Goal: Find contact information: Obtain details needed to contact an individual or organization

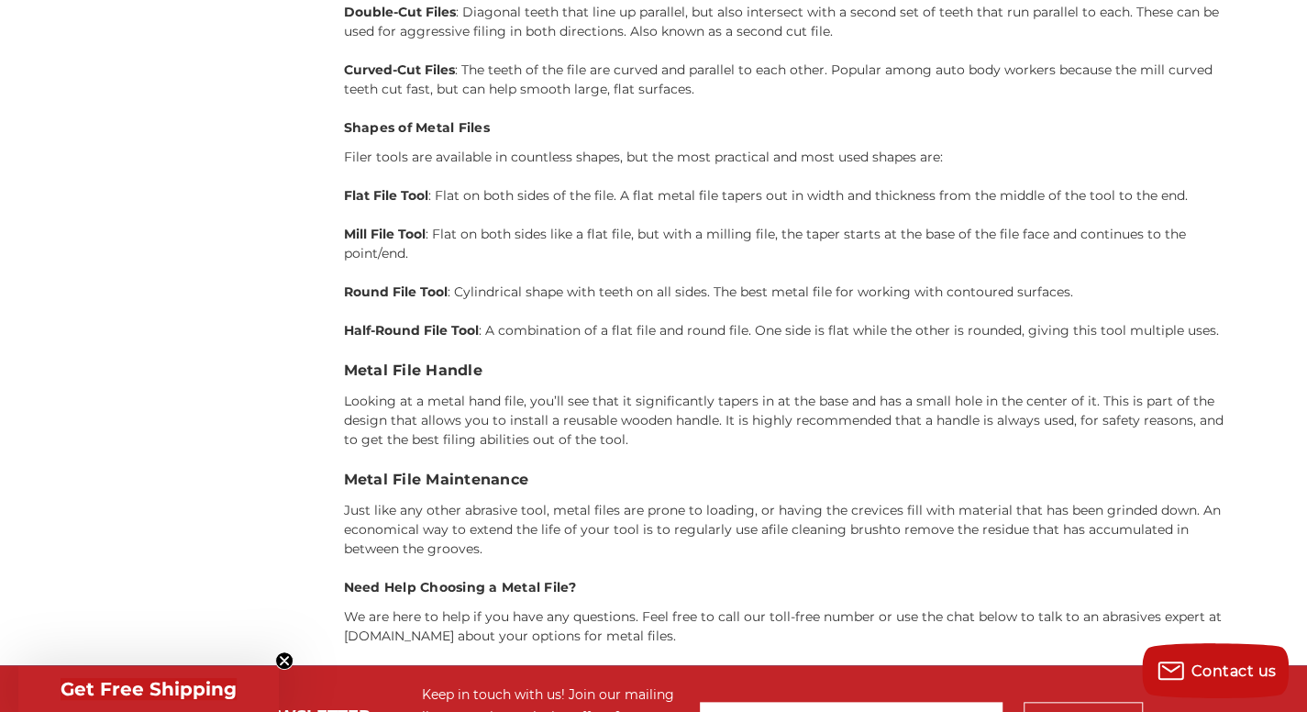
scroll to position [8530, 0]
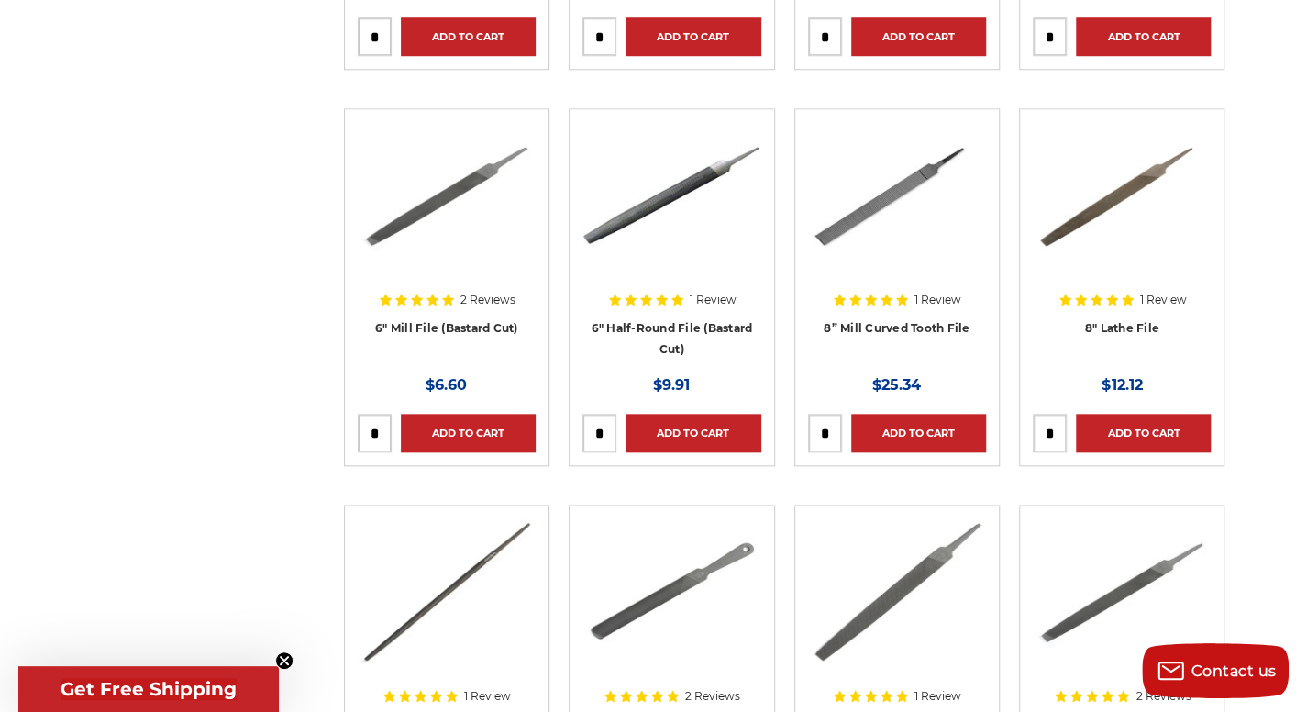
scroll to position [814, 0]
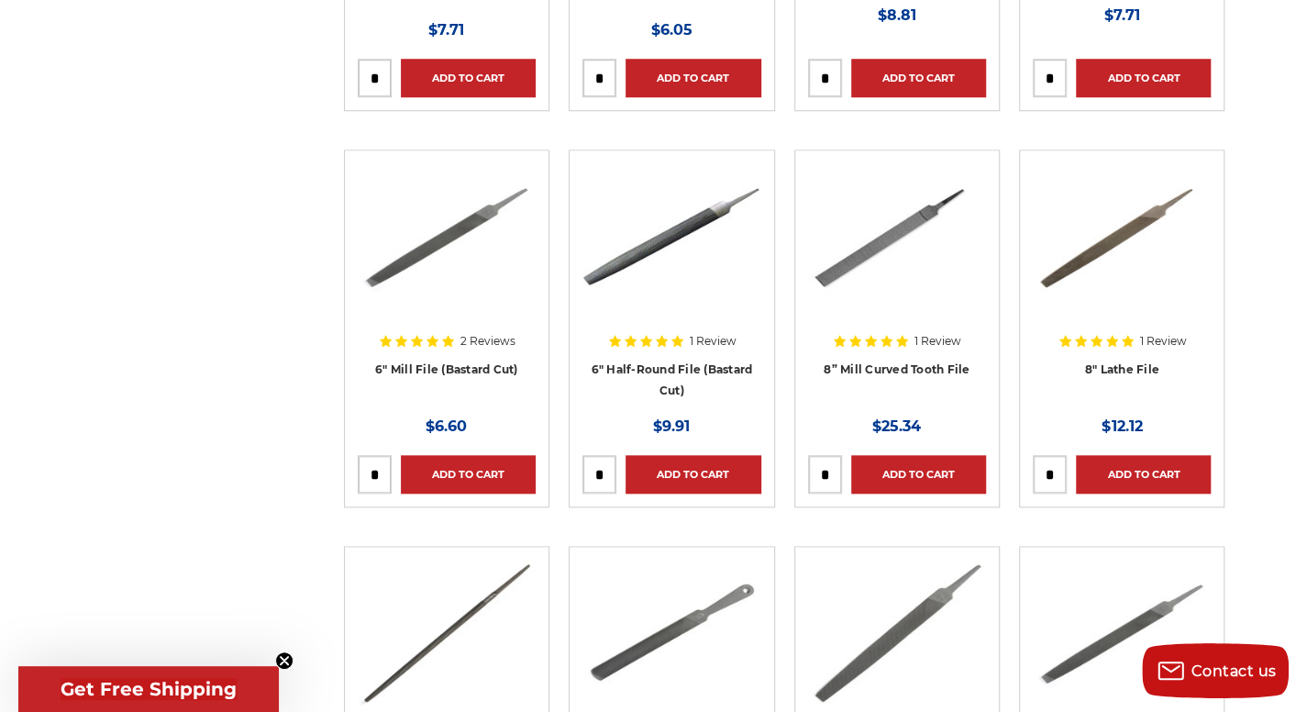
click at [468, 363] on div at bounding box center [447, 280] width 178 height 235
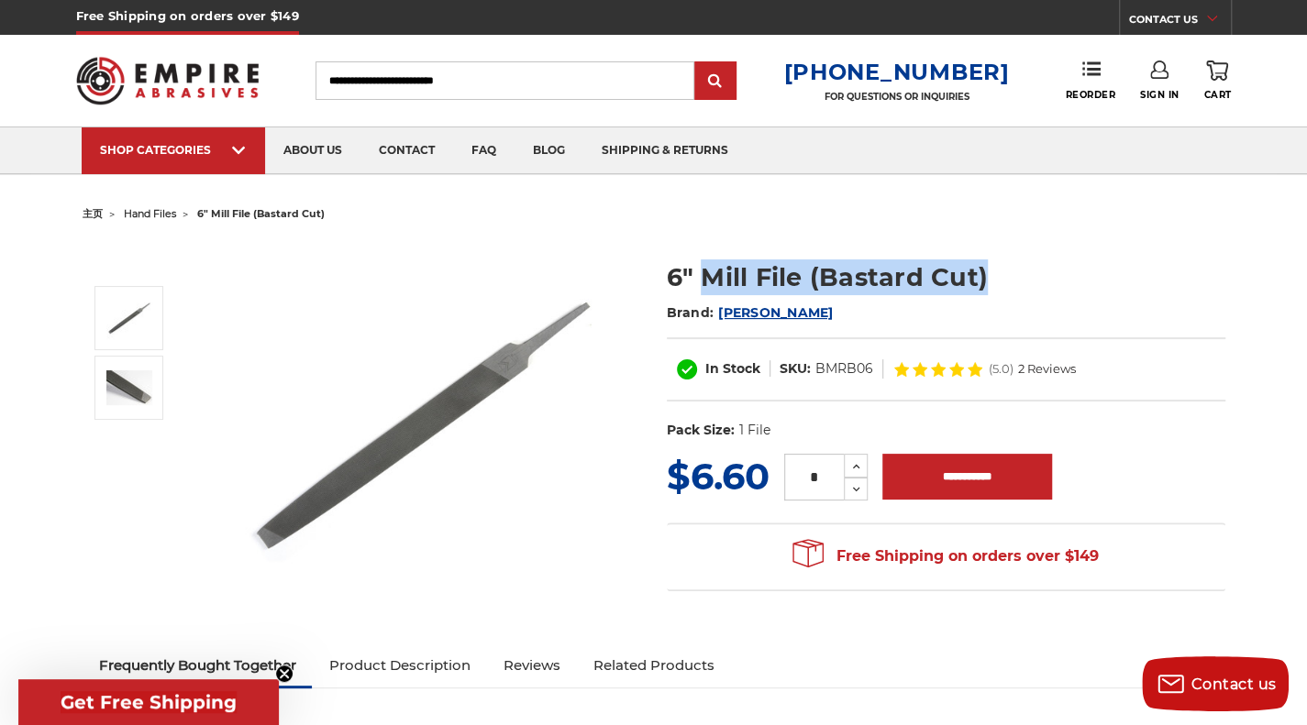
drag, startPoint x: 706, startPoint y: 276, endPoint x: 990, endPoint y: 278, distance: 283.4
click at [990, 278] on h1 "6" Mill File (Bastard Cut)" at bounding box center [946, 278] width 559 height 36
click at [1016, 227] on div "6" Mill File (Bastard Cut) Brand: Mercer In Stock SKU: )" at bounding box center [654, 436] width 1168 height 418
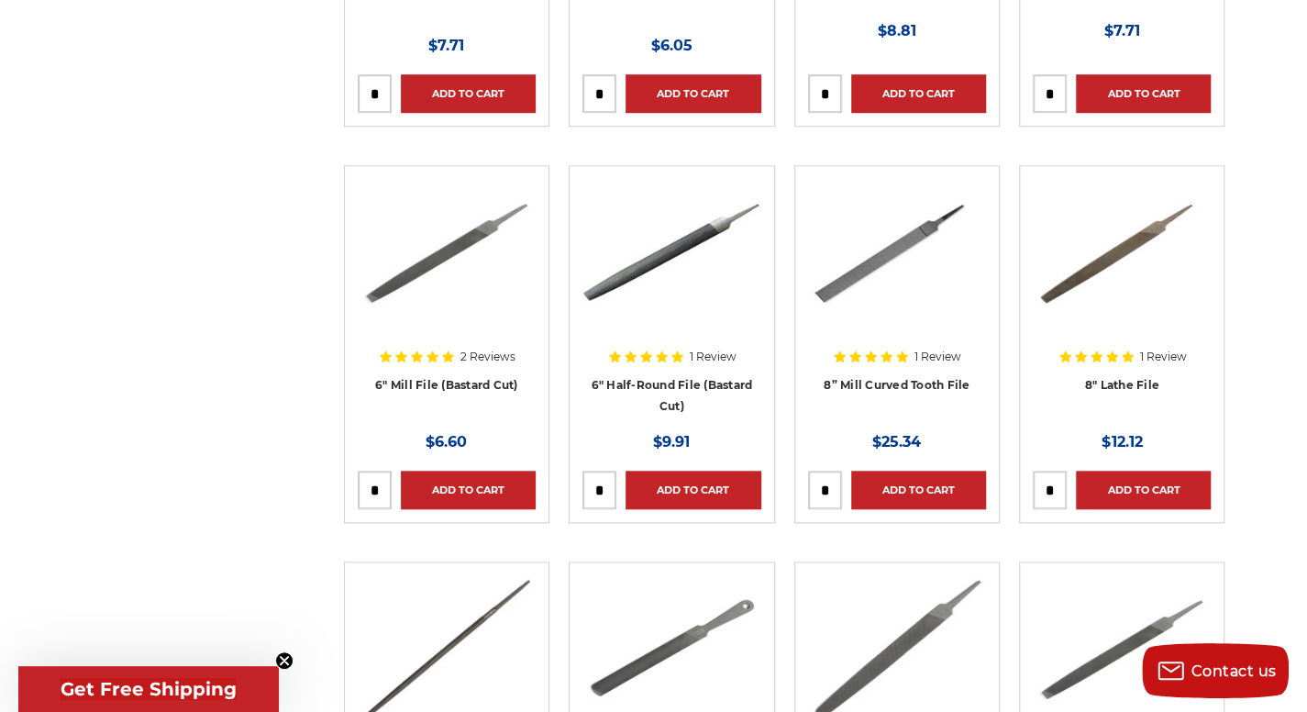
click at [899, 382] on div at bounding box center [897, 296] width 178 height 235
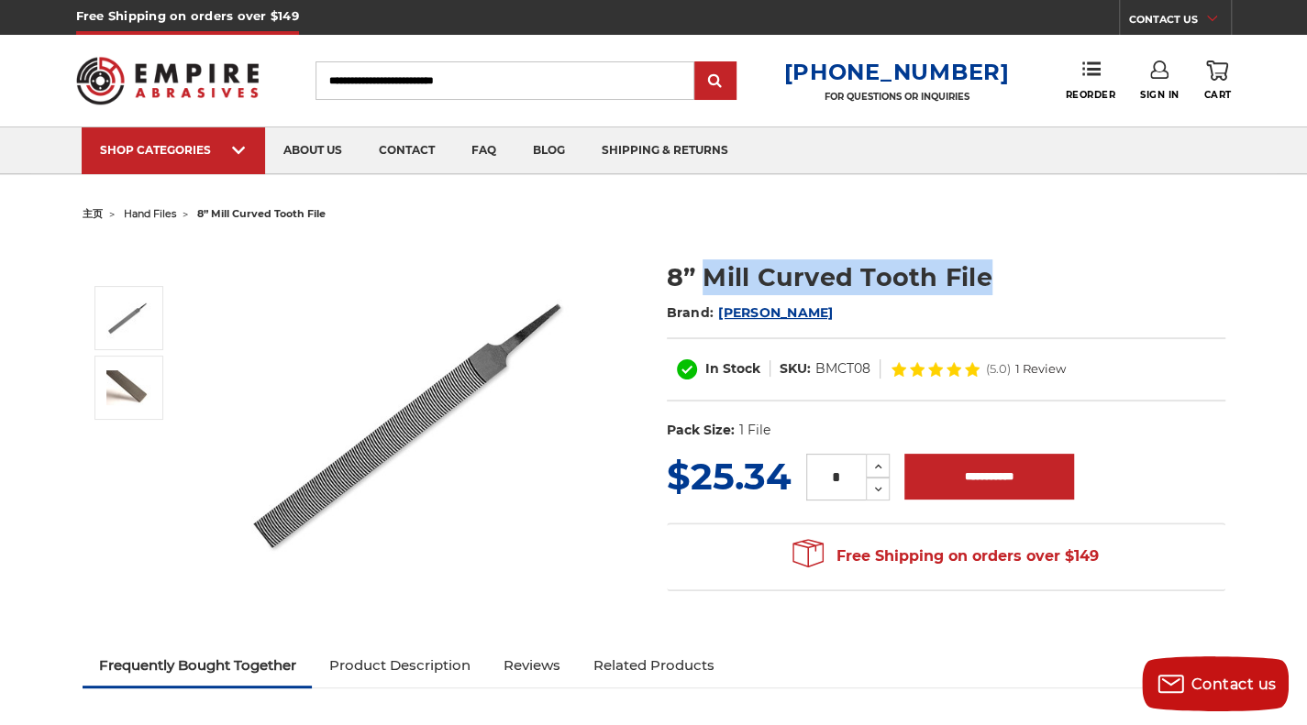
drag, startPoint x: 713, startPoint y: 274, endPoint x: 985, endPoint y: 271, distance: 272.4
click at [985, 271] on h1 "8” Mill Curved Tooth File" at bounding box center [946, 278] width 559 height 36
copy h1 "Mill Curved Tooth File"
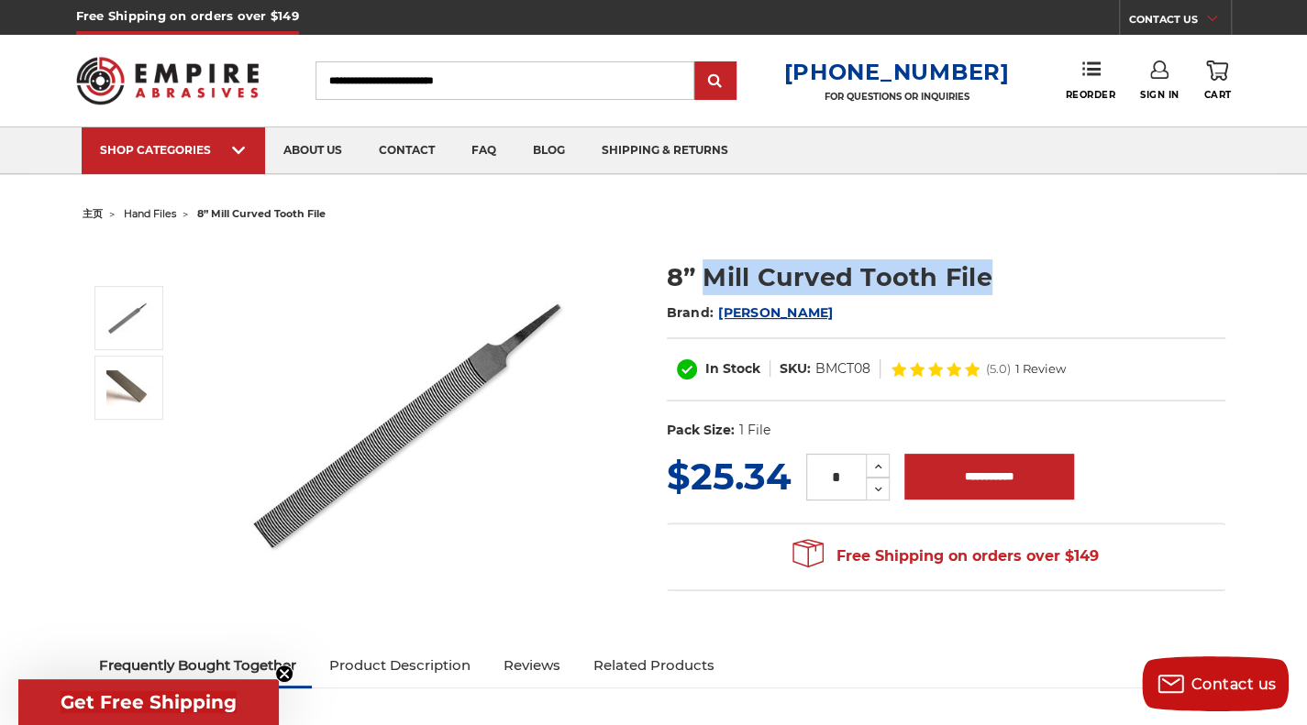
click at [1068, 232] on div "8” Mill Curved Tooth File Brand: Mercer In Stock SKU:" at bounding box center [654, 436] width 1168 height 418
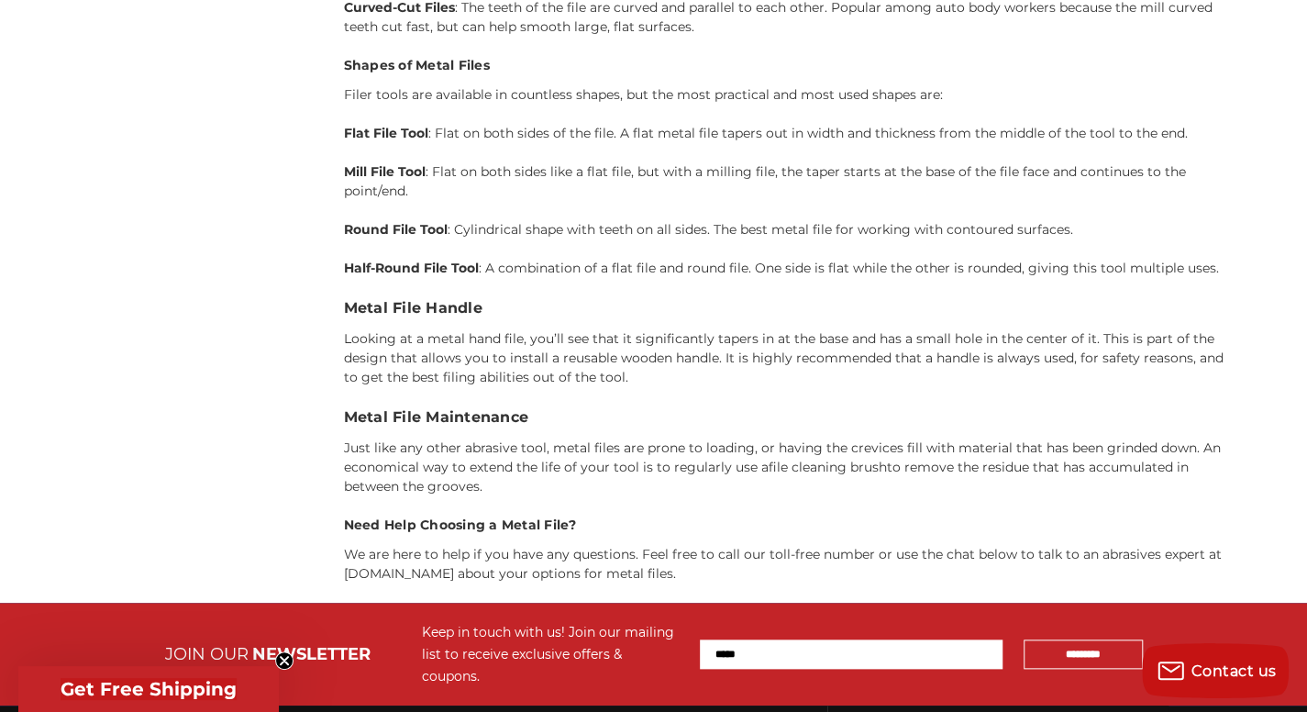
scroll to position [8885, 0]
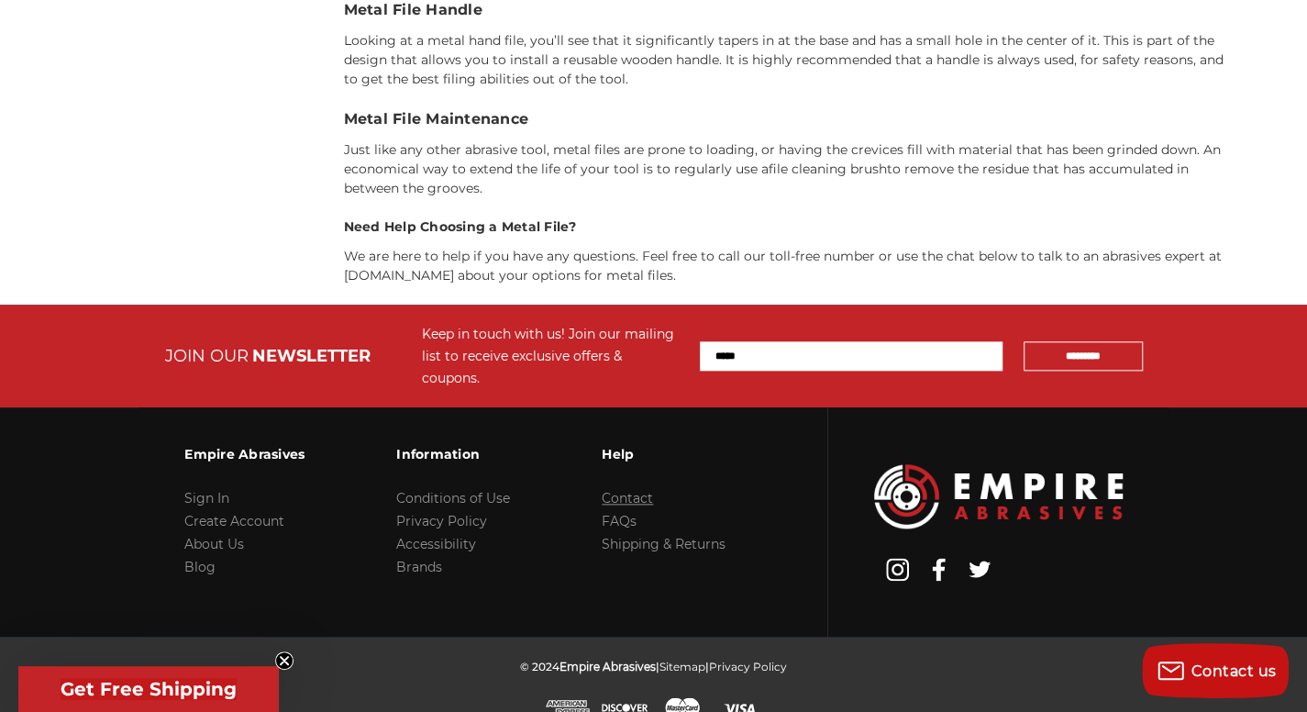
click at [644, 490] on link "Contact" at bounding box center [627, 498] width 51 height 17
